Goal: Task Accomplishment & Management: Use online tool/utility

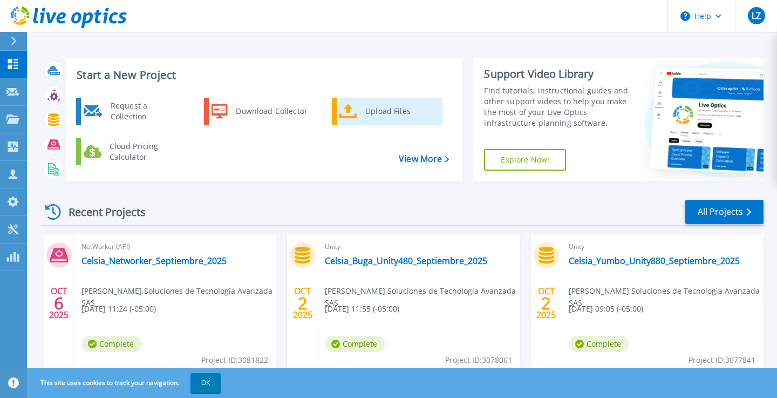
click at [389, 113] on div "Upload Files" at bounding box center [400, 111] width 80 height 22
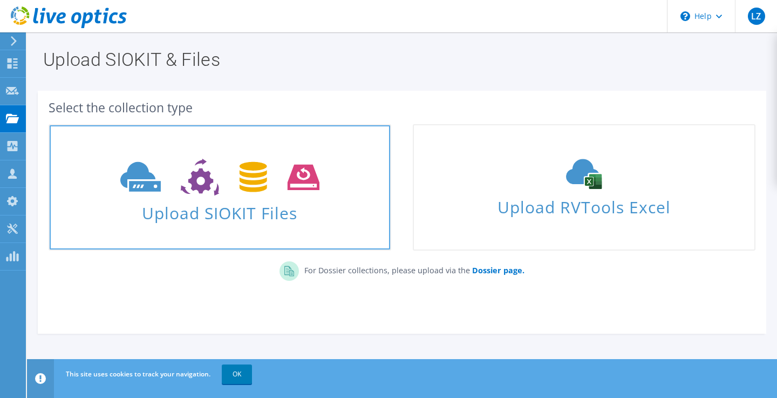
click at [264, 210] on span "Upload SIOKIT Files" at bounding box center [220, 209] width 341 height 23
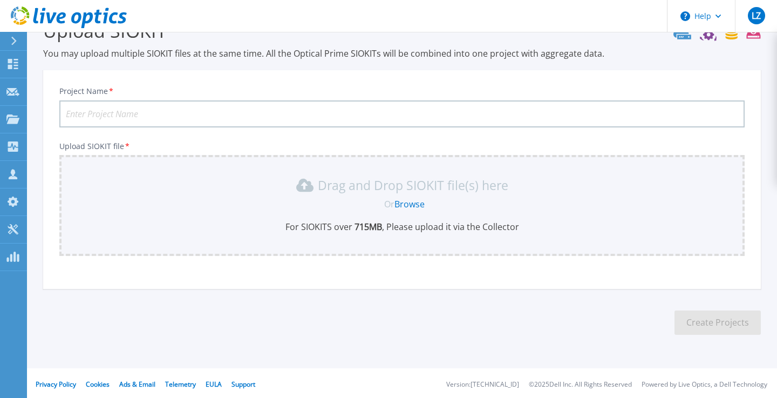
scroll to position [32, 0]
click at [202, 114] on input "Project Name *" at bounding box center [401, 111] width 685 height 27
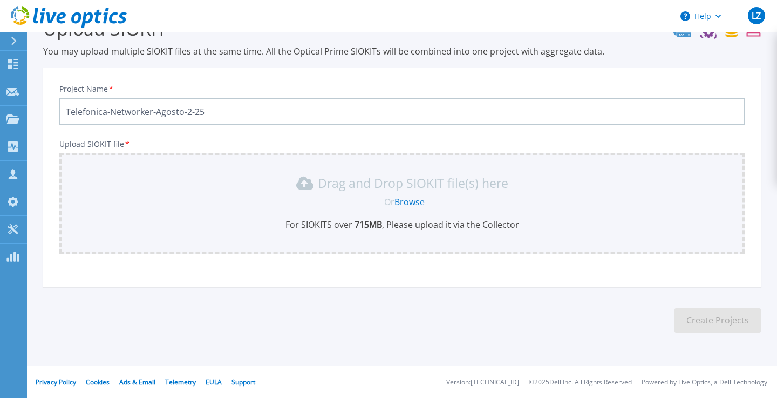
click at [183, 113] on input "Telefonica-Networker-Agosto-2-25" at bounding box center [401, 111] width 685 height 27
click at [411, 202] on link "Browse" at bounding box center [409, 202] width 30 height 12
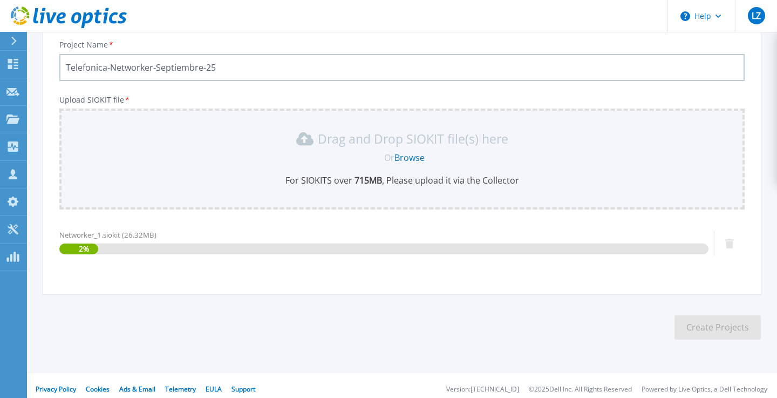
scroll to position [83, 0]
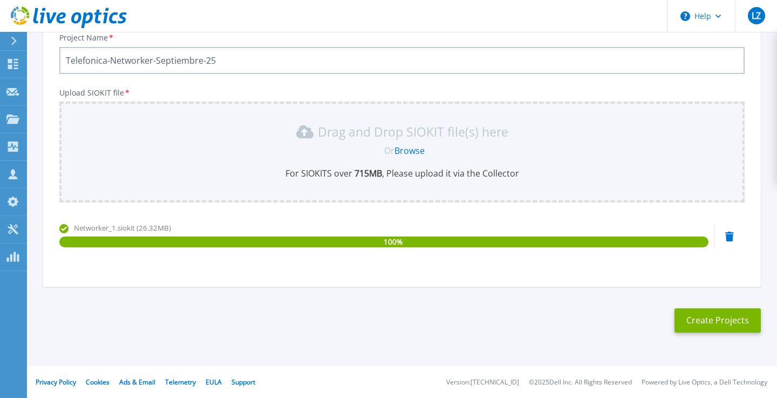
click at [207, 59] on input "Telefonica-Networker-Septiembre-25" at bounding box center [401, 60] width 685 height 27
type input "Telefonica-Networker-Septiembre-2025"
click at [710, 317] on button "Create Projects" at bounding box center [718, 320] width 86 height 24
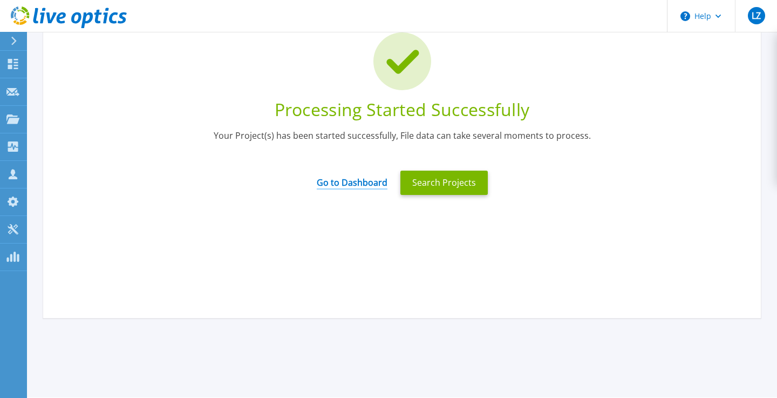
click at [351, 183] on link "Go to Dashboard" at bounding box center [352, 178] width 71 height 21
